Goal: Task Accomplishment & Management: Use online tool/utility

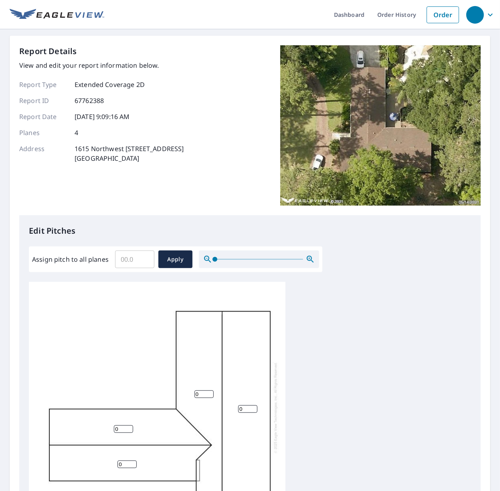
click at [128, 262] on input "Assign pitch to all planes" at bounding box center [134, 259] width 39 height 22
type input "3"
click at [175, 263] on span "Apply" at bounding box center [175, 260] width 21 height 10
type input "3"
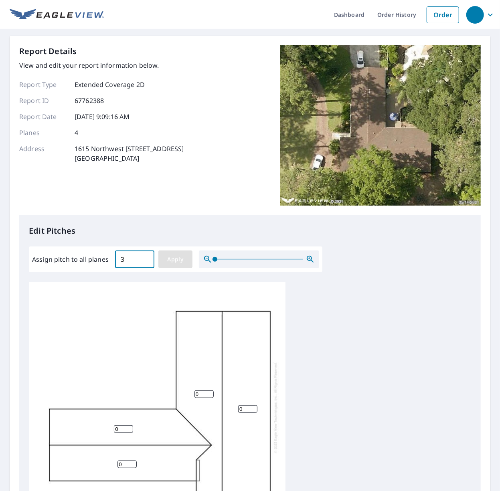
type input "3"
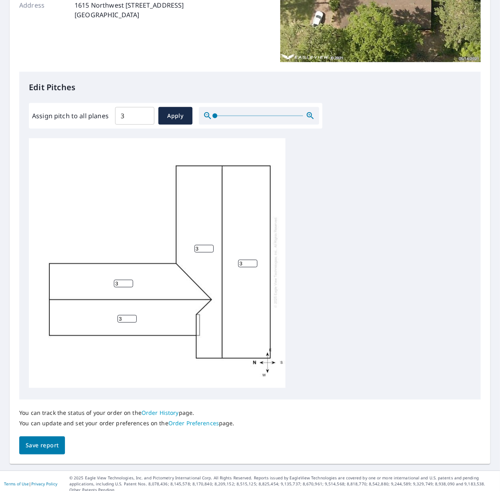
scroll to position [149, 0]
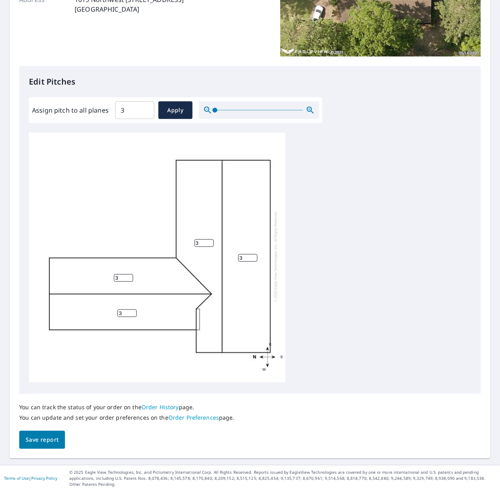
click at [30, 441] on span "Save report" at bounding box center [42, 440] width 33 height 10
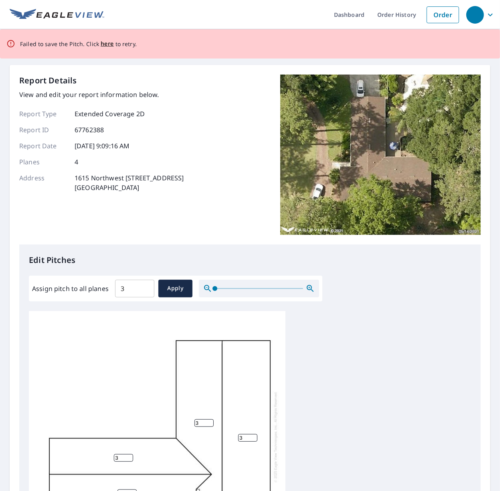
scroll to position [178, 0]
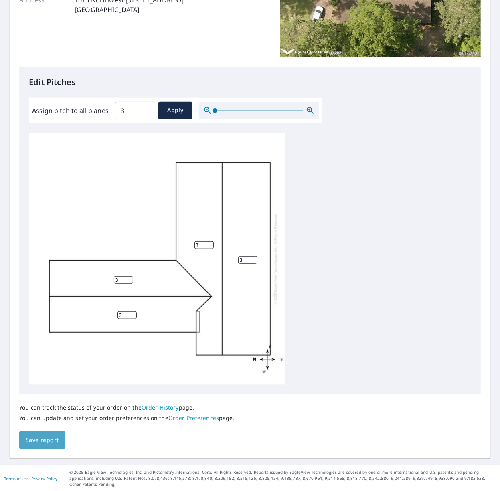
click at [51, 440] on span "Save report" at bounding box center [42, 441] width 33 height 10
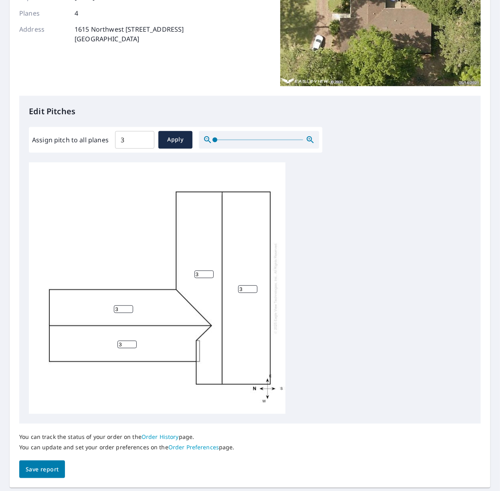
scroll to position [0, 0]
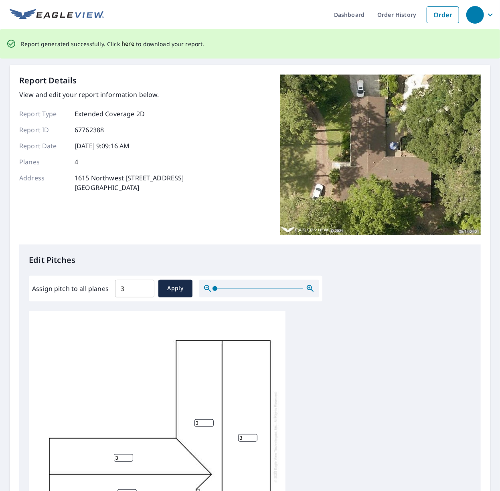
click at [122, 44] on span "here" at bounding box center [128, 44] width 13 height 10
